Goal: Transaction & Acquisition: Book appointment/travel/reservation

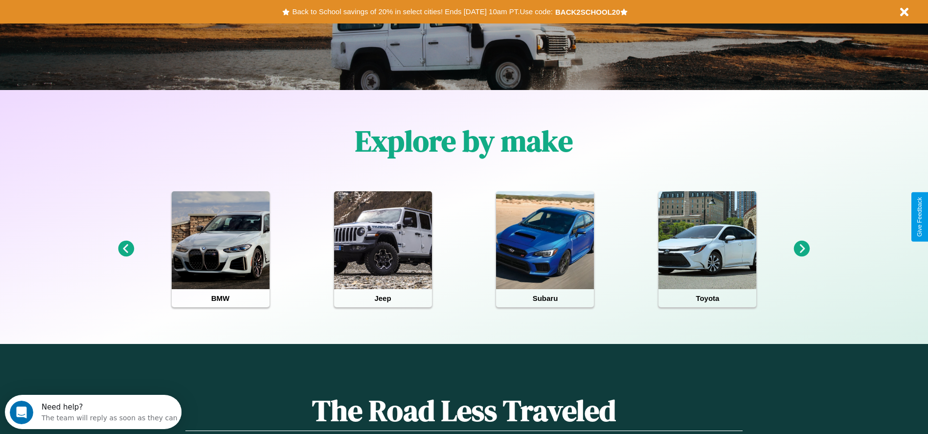
click at [802, 249] on icon at bounding box center [802, 249] width 16 height 16
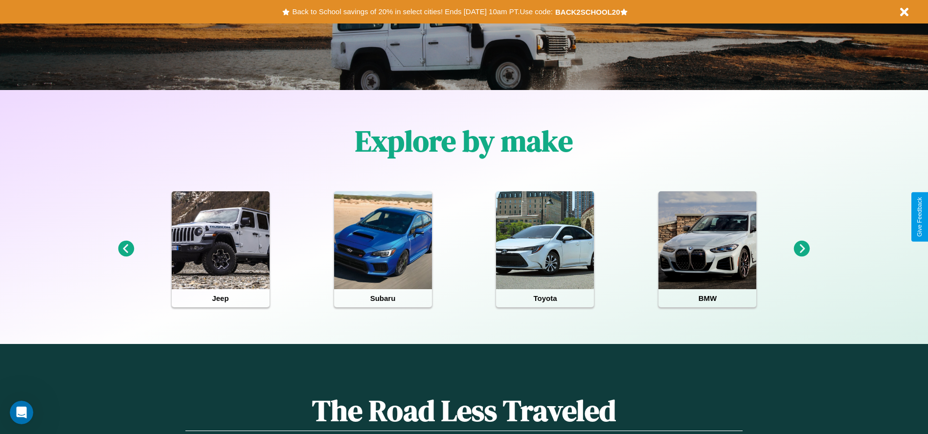
click at [802, 249] on icon at bounding box center [802, 249] width 16 height 16
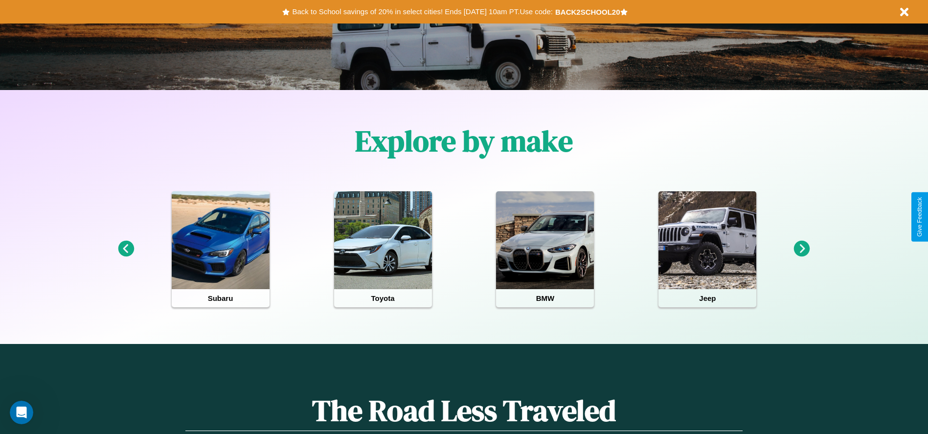
click at [802, 249] on icon at bounding box center [802, 249] width 16 height 16
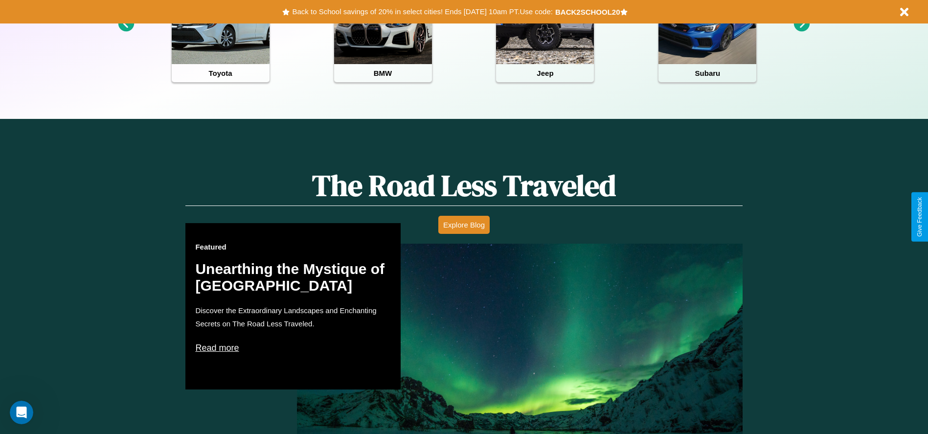
scroll to position [436, 0]
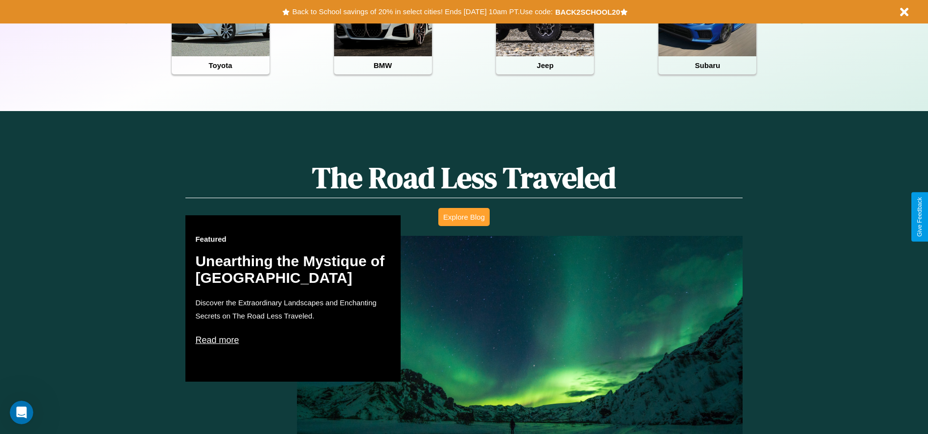
click at [464, 217] on button "Explore Blog" at bounding box center [463, 217] width 51 height 18
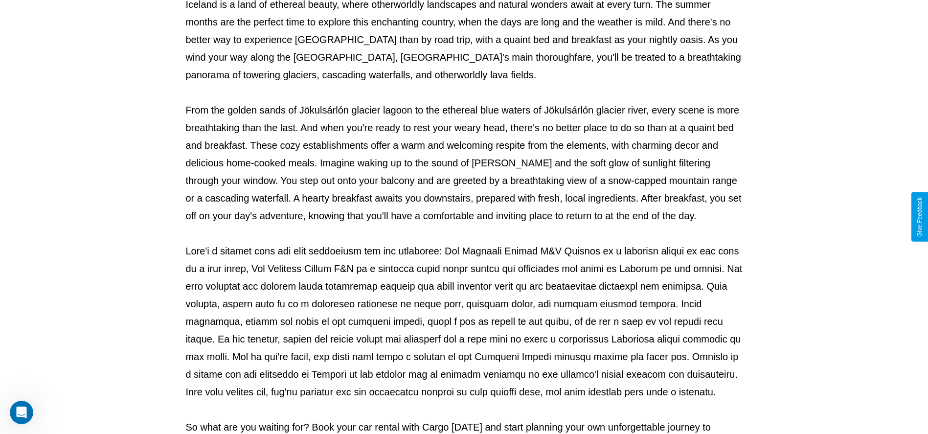
scroll to position [324, 0]
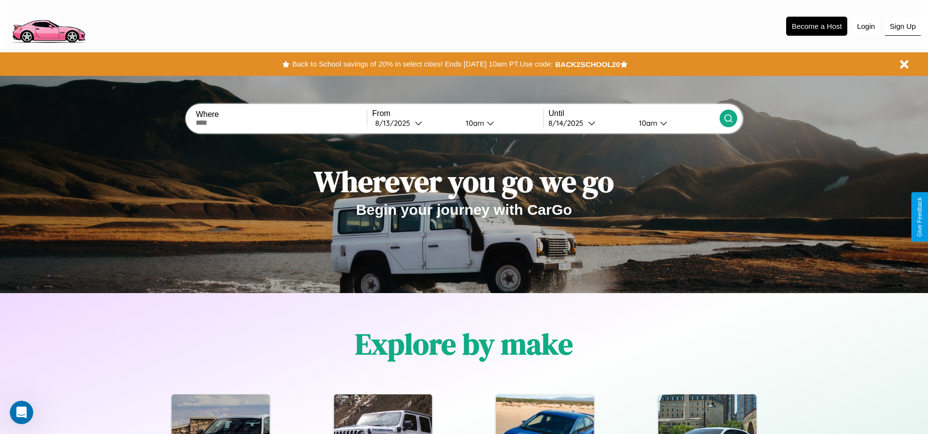
click at [902, 26] on button "Sign Up" at bounding box center [903, 26] width 36 height 19
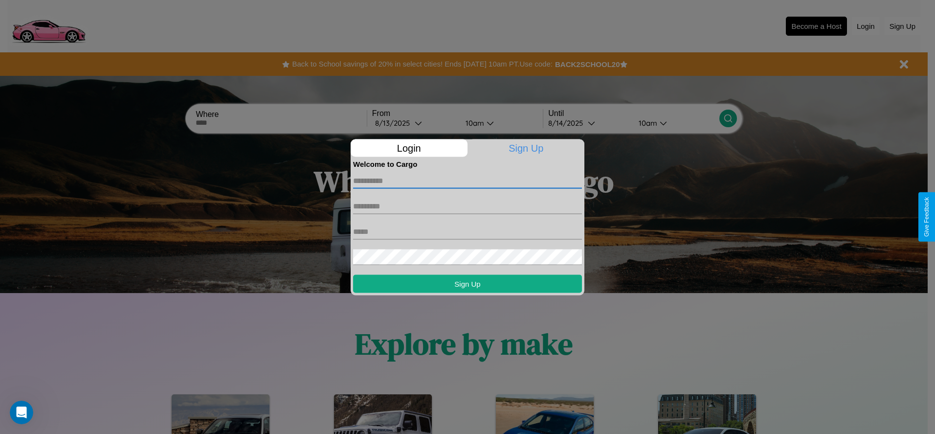
click at [468, 180] on input "text" at bounding box center [467, 181] width 229 height 16
type input "******"
click at [468, 206] on input "text" at bounding box center [467, 206] width 229 height 16
type input "********"
click at [468, 231] on input "text" at bounding box center [467, 231] width 229 height 16
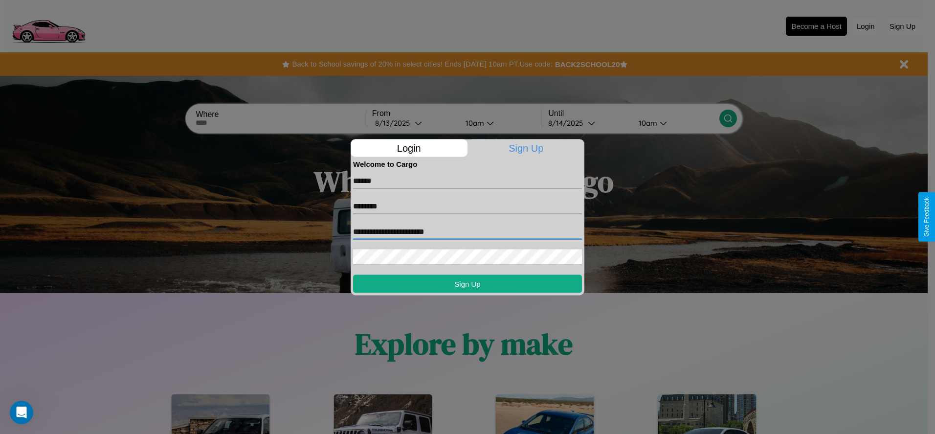
type input "**********"
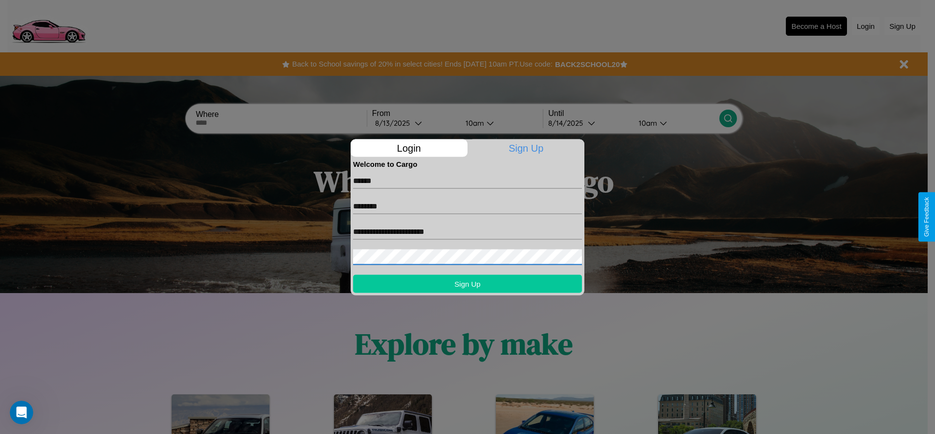
click at [468, 283] on button "Sign Up" at bounding box center [467, 283] width 229 height 18
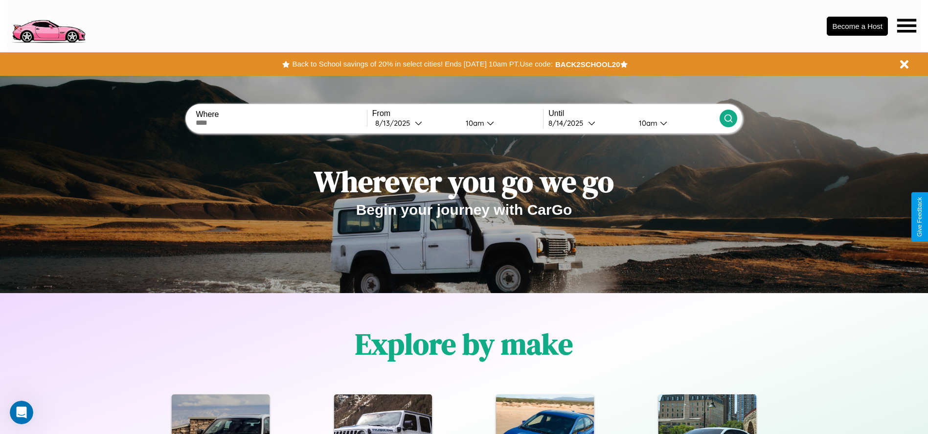
click at [281, 123] on input "text" at bounding box center [281, 123] width 171 height 8
type input "**********"
click at [415, 123] on icon at bounding box center [418, 122] width 7 height 7
select select "*"
select select "****"
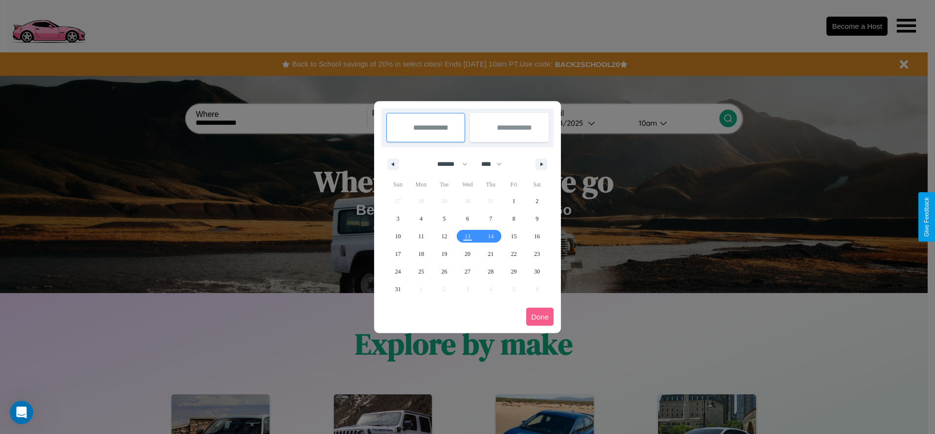
drag, startPoint x: 448, startPoint y: 164, endPoint x: 468, endPoint y: 196, distance: 37.7
click at [448, 164] on select "******* ******** ***** ***** *** **** **** ****** ********* ******* ******** **…" at bounding box center [451, 164] width 42 height 16
select select "*"
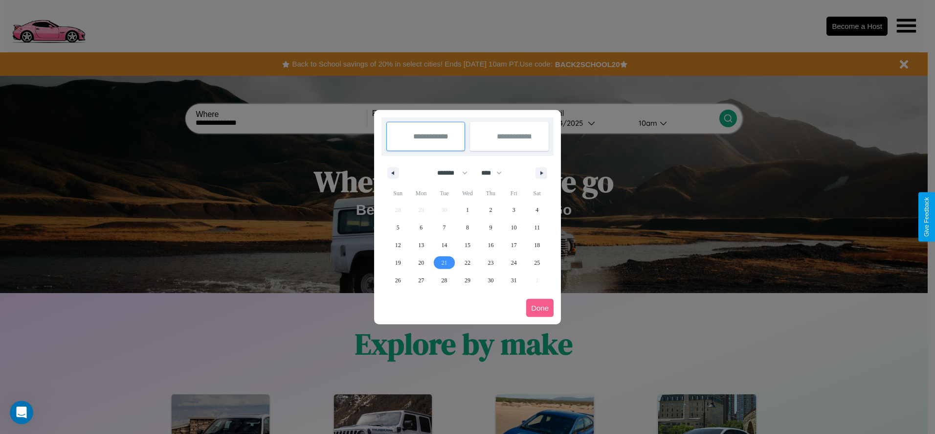
click at [444, 262] on span "21" at bounding box center [445, 263] width 6 height 18
type input "**********"
click at [490, 280] on span "30" at bounding box center [491, 280] width 6 height 18
type input "**********"
click at [540, 308] on button "Done" at bounding box center [539, 308] width 27 height 18
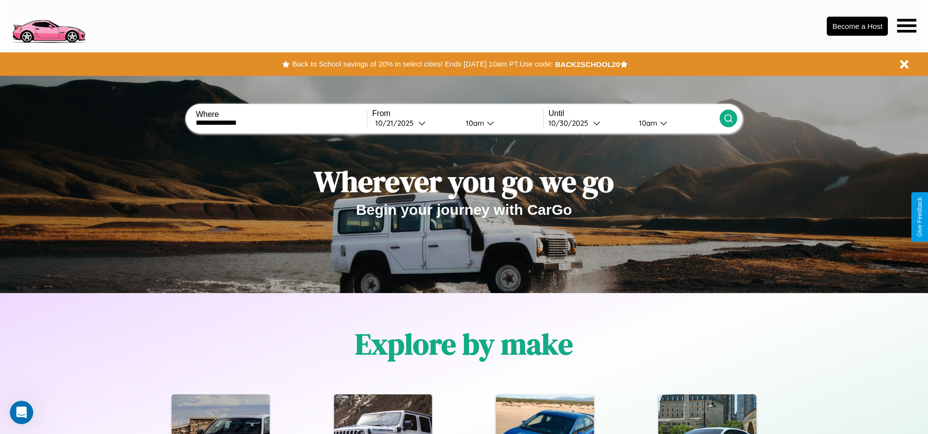
click at [728, 118] on icon at bounding box center [728, 118] width 10 height 10
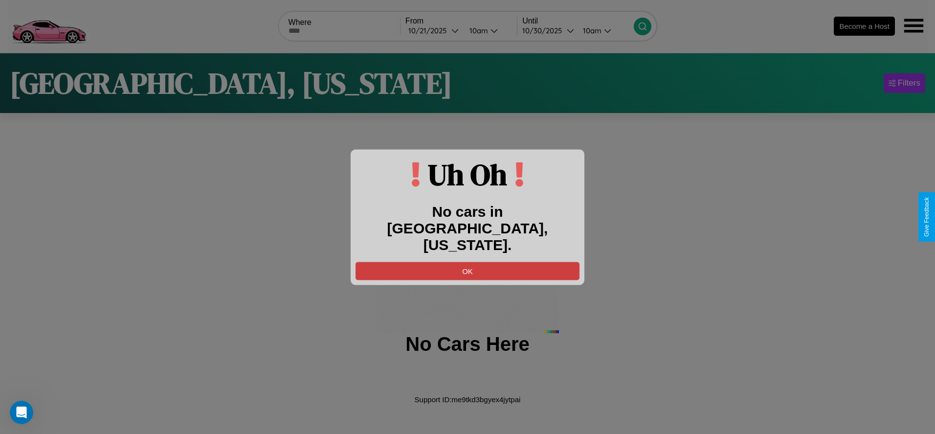
click at [468, 262] on button "OK" at bounding box center [468, 271] width 224 height 18
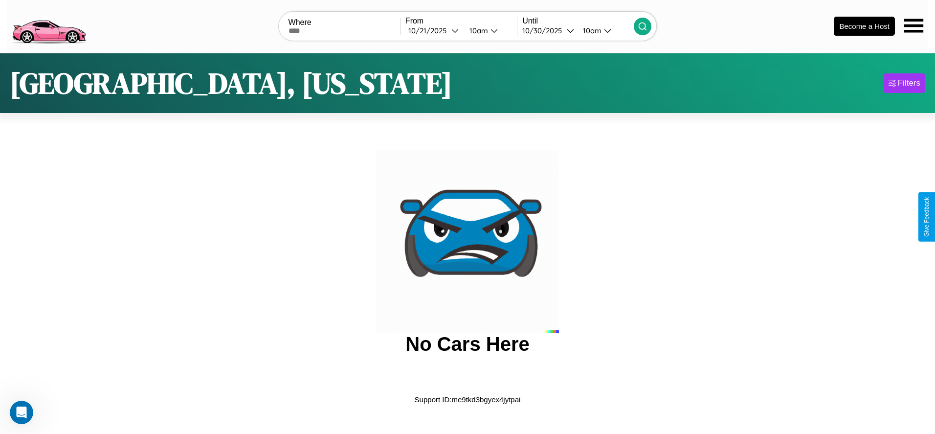
click at [48, 25] on img at bounding box center [48, 25] width 83 height 41
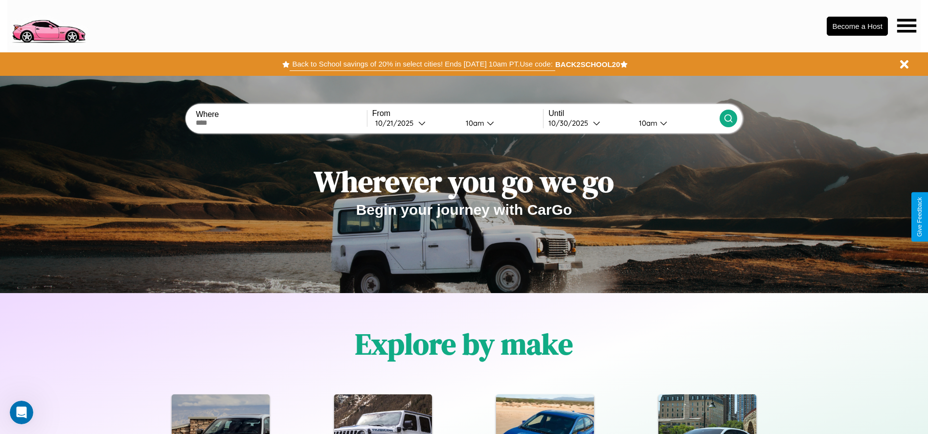
click at [422, 64] on button "Back to School savings of 20% in select cities! Ends [DATE] 10am PT. Use code:" at bounding box center [422, 64] width 265 height 14
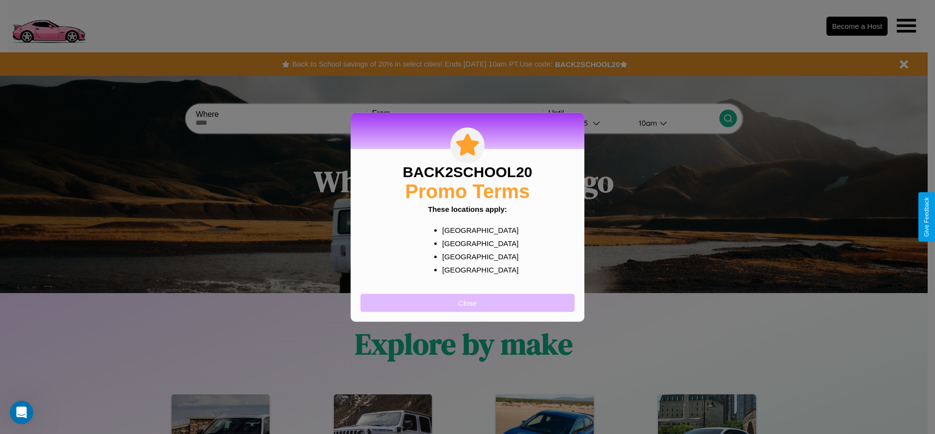
click at [468, 302] on button "Close" at bounding box center [467, 302] width 214 height 18
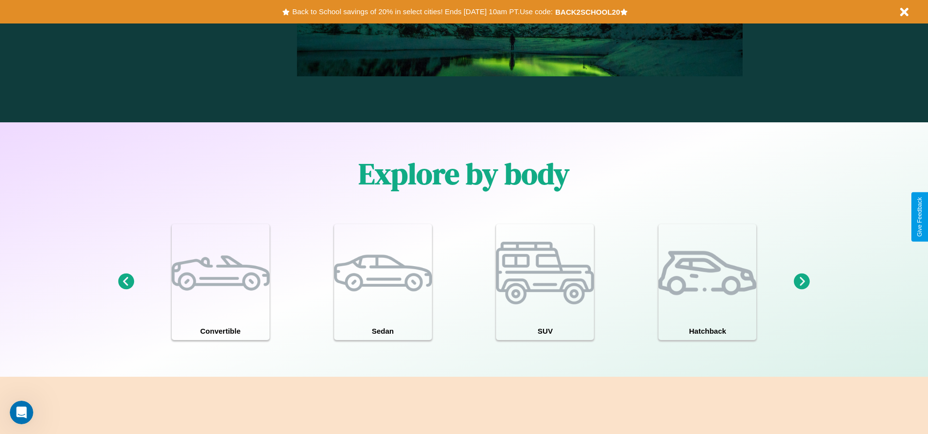
scroll to position [853, 0]
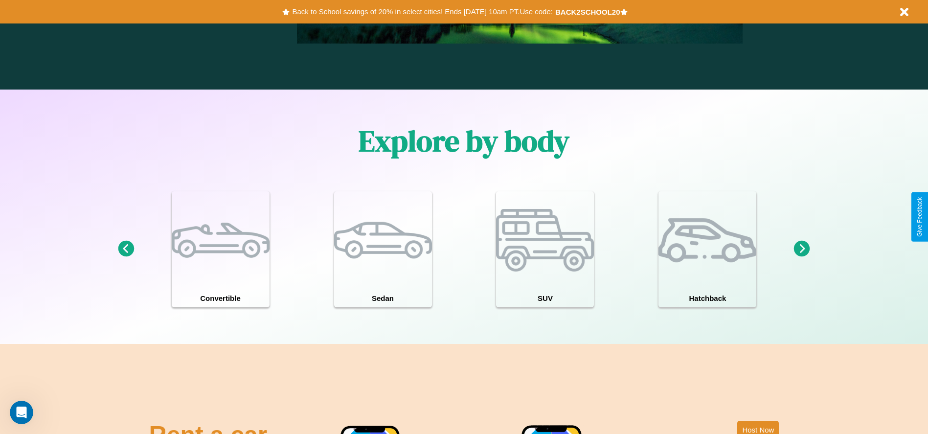
click at [802, 249] on icon at bounding box center [802, 249] width 16 height 16
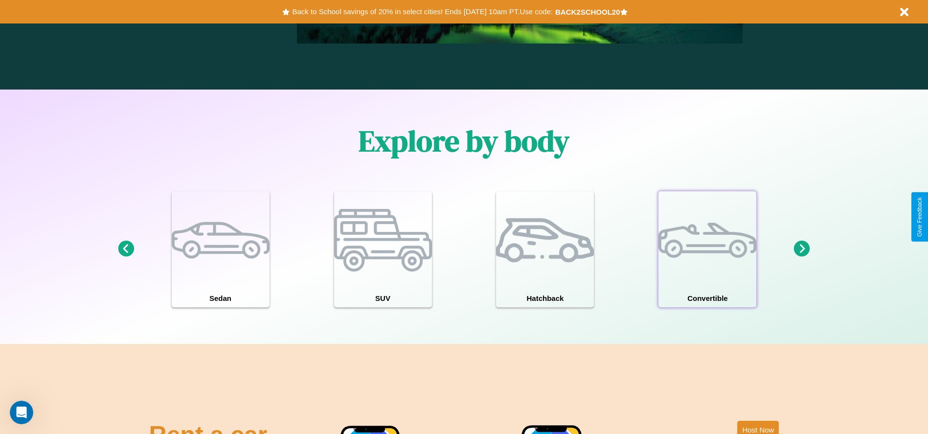
click at [707, 249] on div at bounding box center [707, 240] width 98 height 98
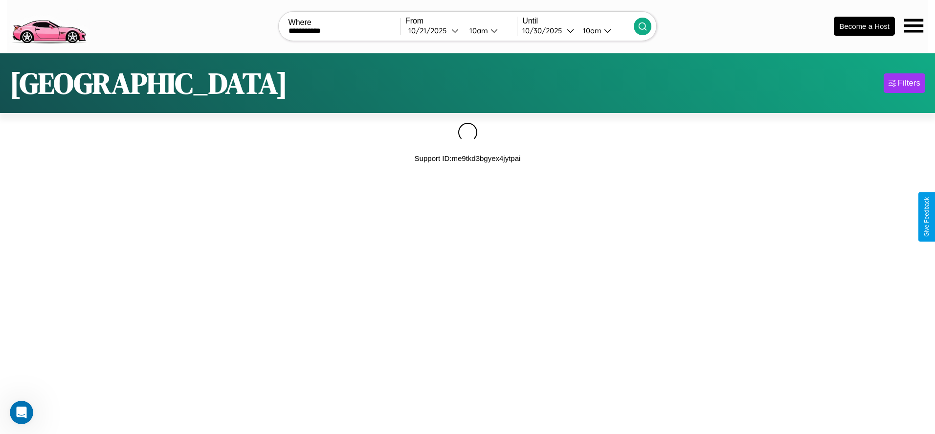
type input "**********"
click at [643, 26] on icon at bounding box center [643, 27] width 10 height 10
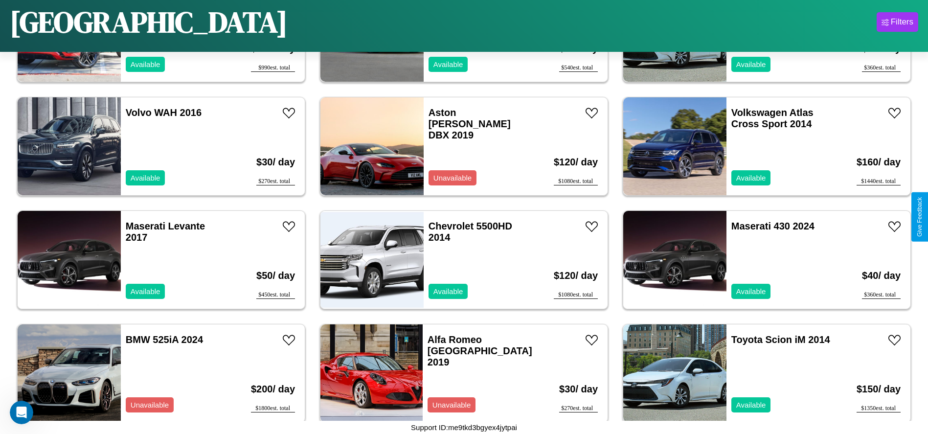
scroll to position [2378, 0]
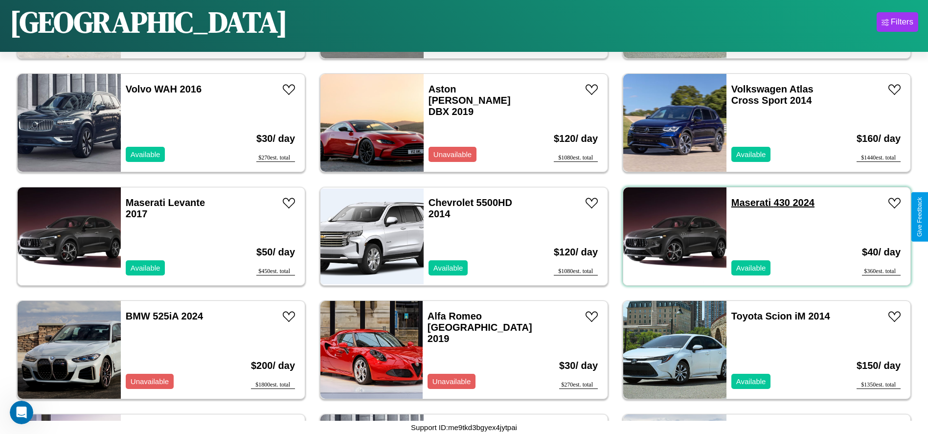
click at [745, 202] on link "Maserati 430 2024" at bounding box center [772, 202] width 83 height 11
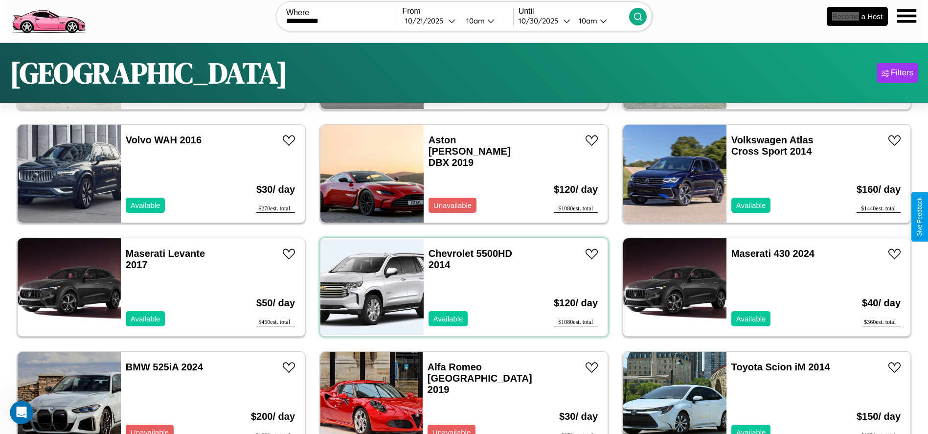
scroll to position [0, 0]
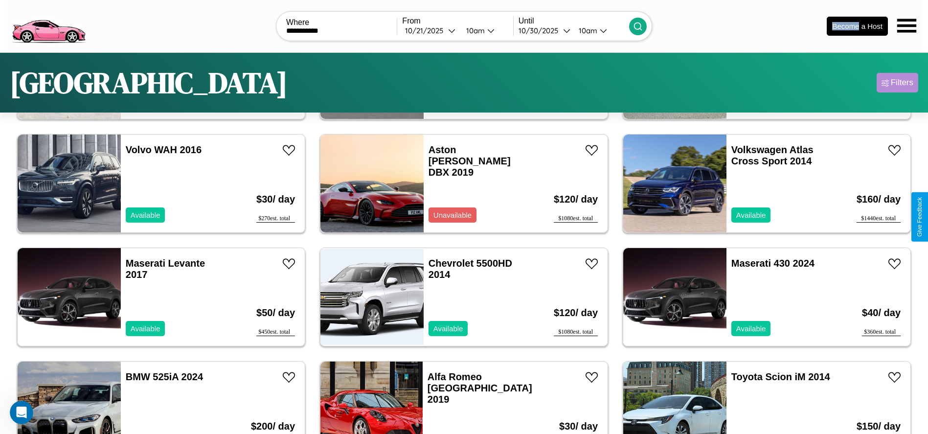
click at [897, 83] on div "Filters" at bounding box center [902, 83] width 22 height 10
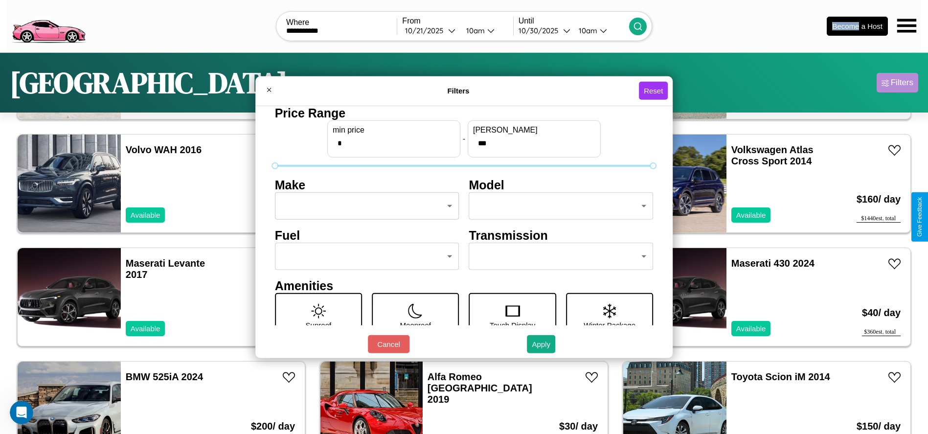
scroll to position [135, 0]
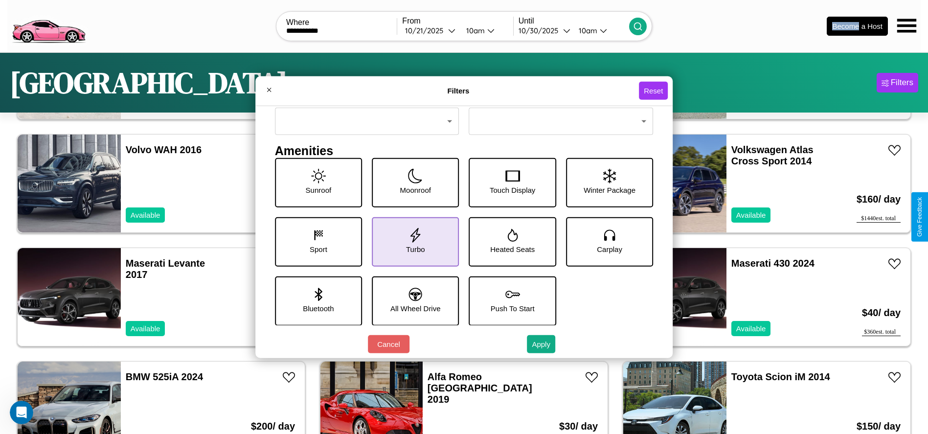
click at [412, 241] on icon at bounding box center [415, 234] width 15 height 15
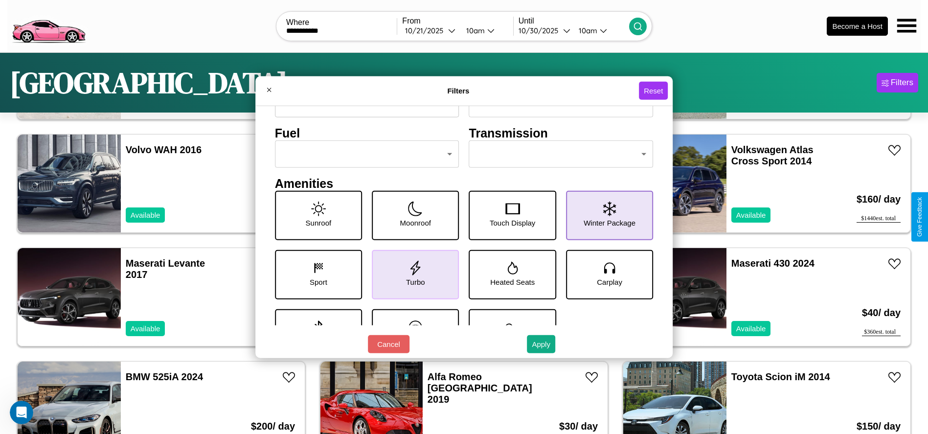
click at [604, 215] on icon at bounding box center [609, 208] width 13 height 15
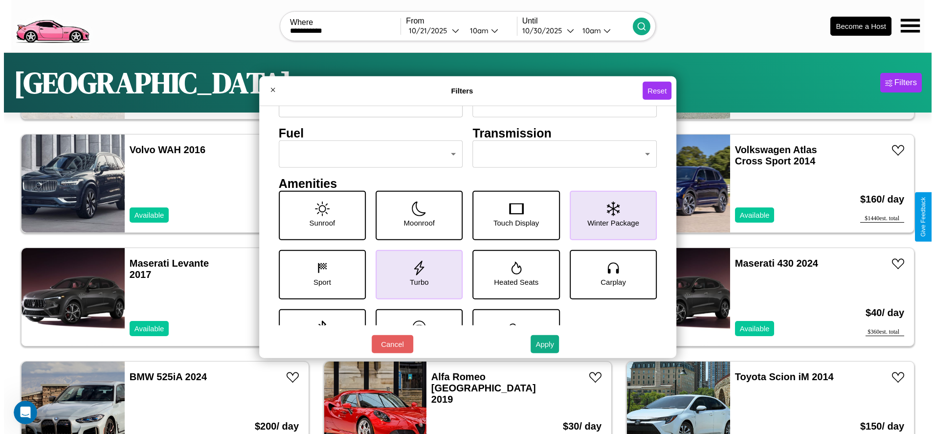
scroll to position [0, 0]
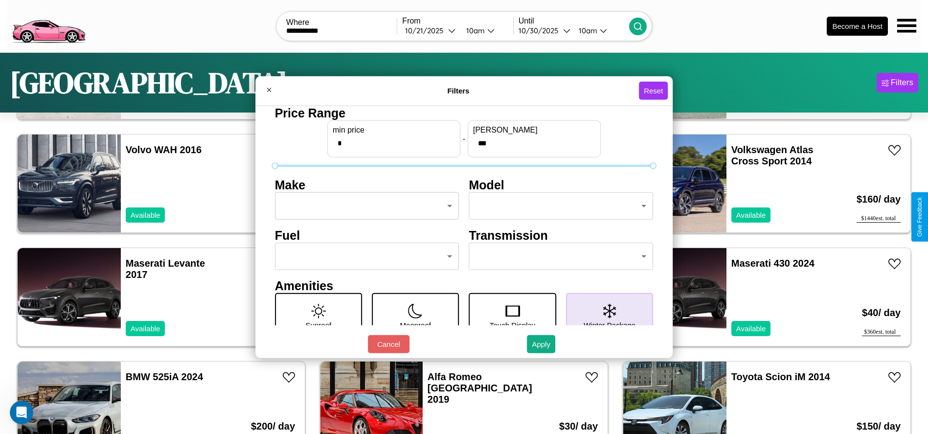
click at [364, 206] on body "**********" at bounding box center [464, 247] width 928 height 494
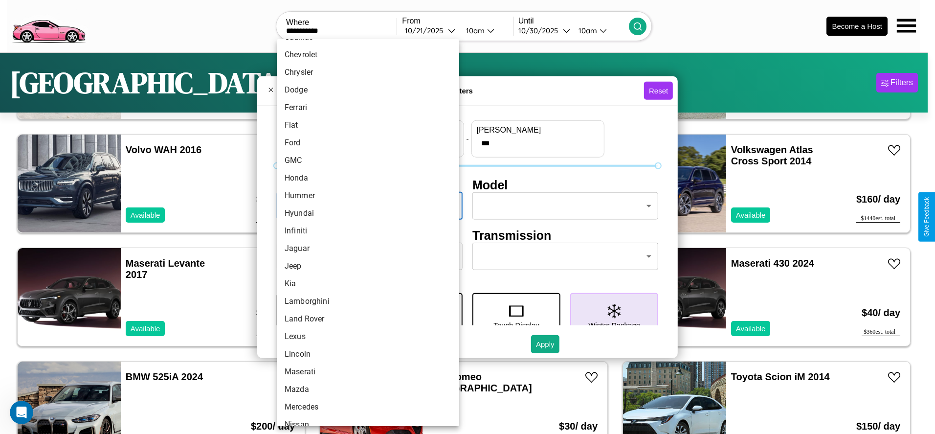
scroll to position [242, 0]
click at [364, 232] on li "Land Rover" at bounding box center [368, 232] width 182 height 18
type input "**********"
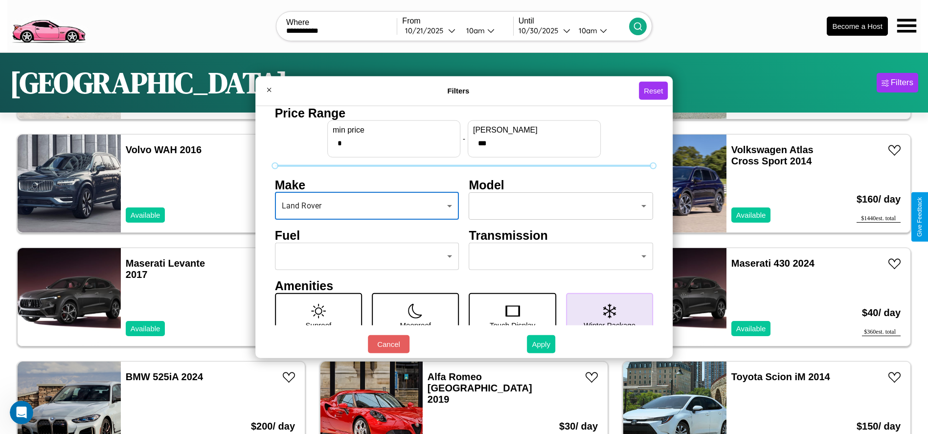
click at [541, 344] on button "Apply" at bounding box center [541, 344] width 28 height 18
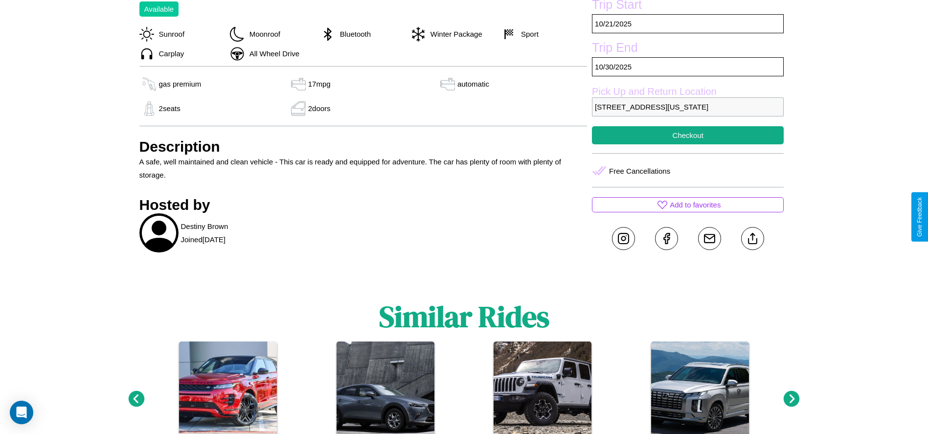
scroll to position [334, 0]
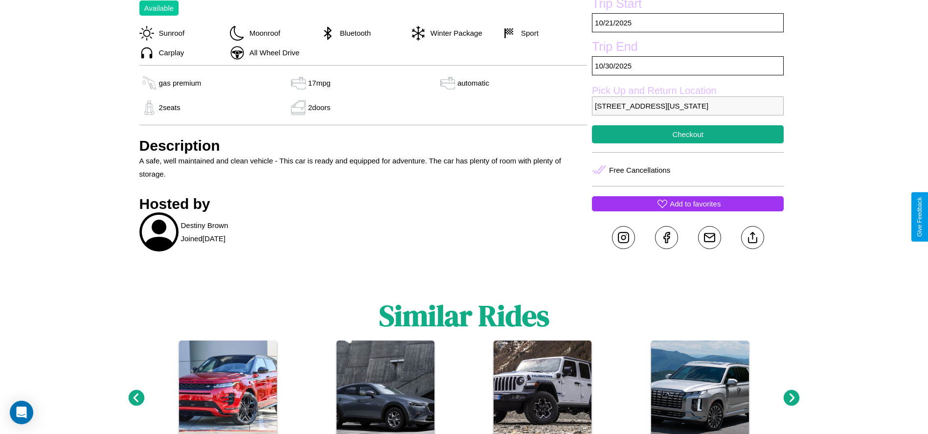
click at [688, 210] on p "Add to favorites" at bounding box center [694, 203] width 51 height 13
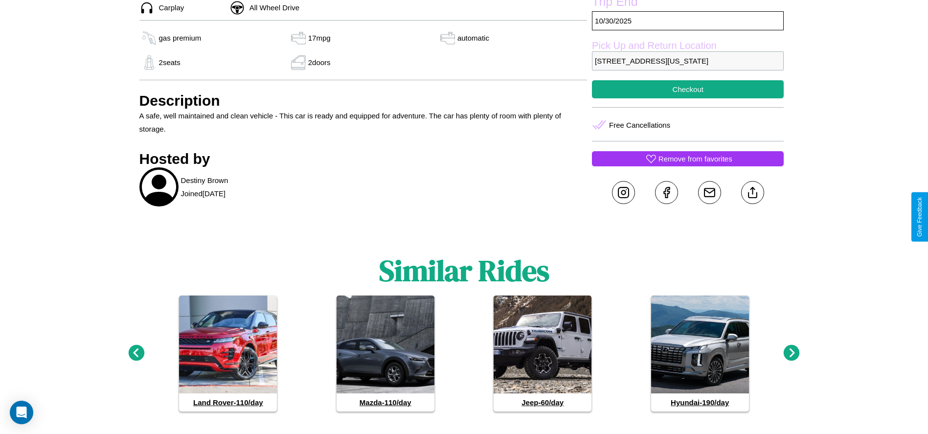
scroll to position [402, 0]
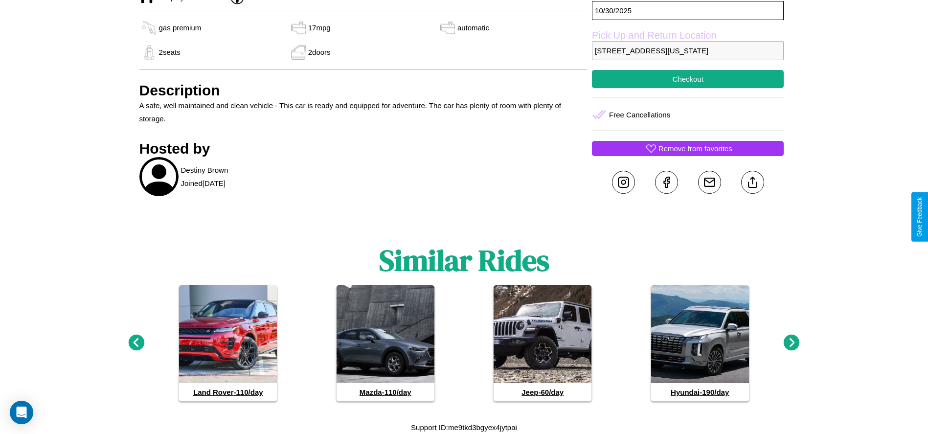
click at [136, 343] on icon at bounding box center [136, 342] width 16 height 16
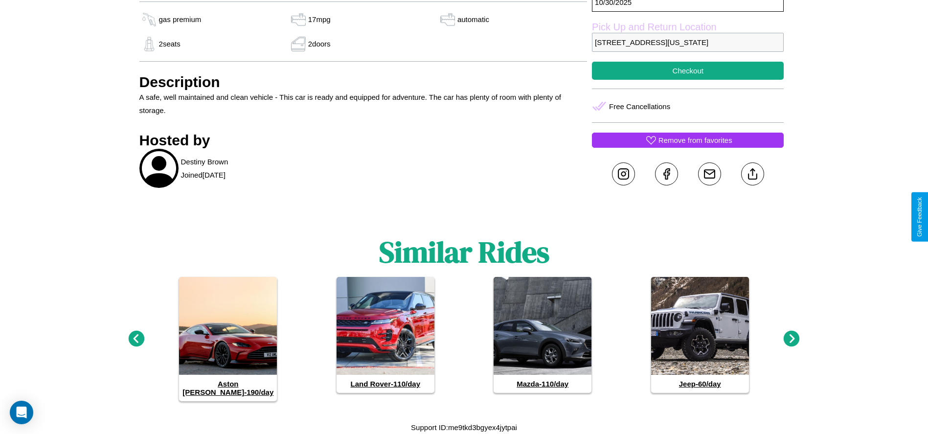
click at [136, 343] on icon at bounding box center [136, 339] width 16 height 16
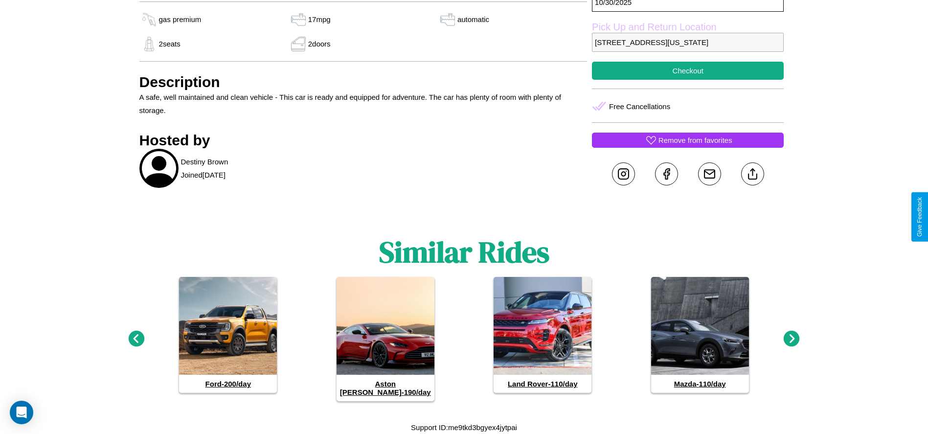
click at [791, 343] on icon at bounding box center [791, 339] width 16 height 16
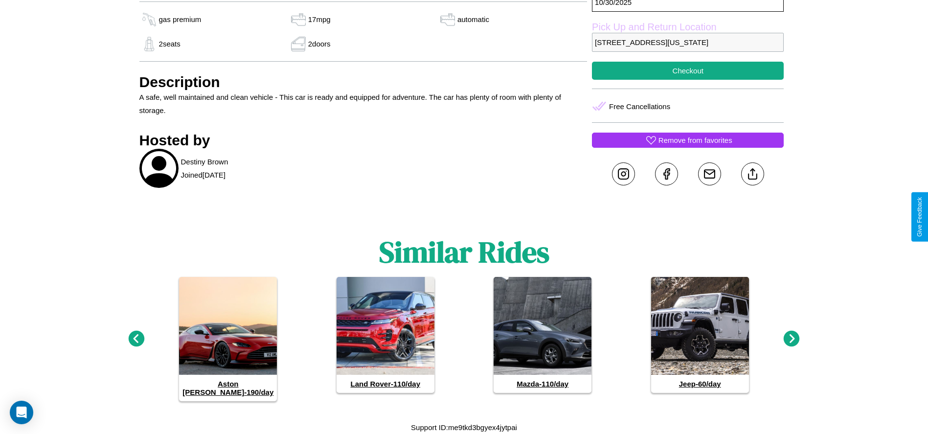
click at [791, 343] on icon at bounding box center [791, 339] width 16 height 16
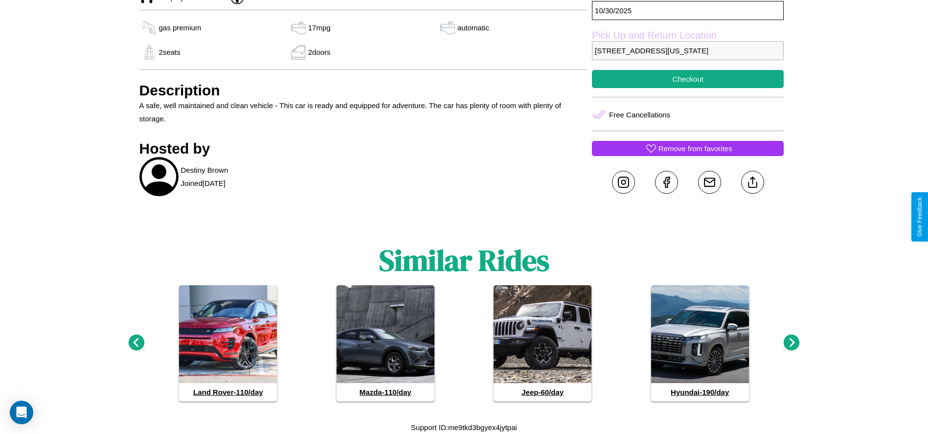
click at [791, 343] on icon at bounding box center [791, 342] width 16 height 16
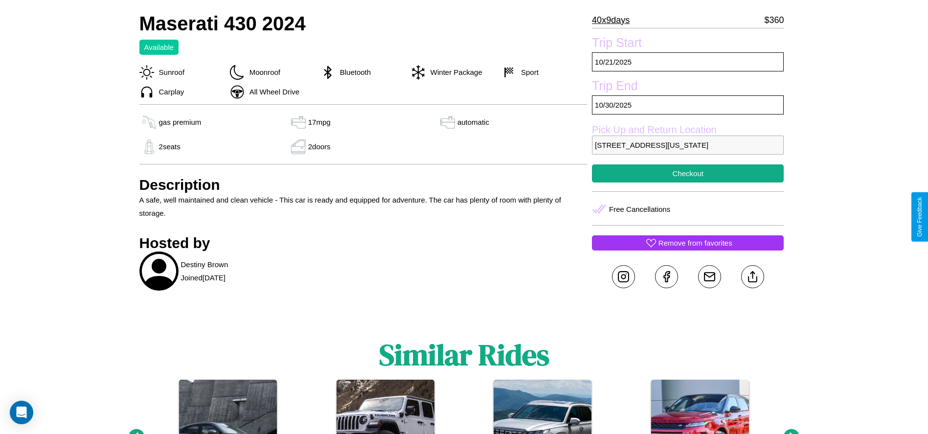
scroll to position [294, 0]
